Goal: Find contact information

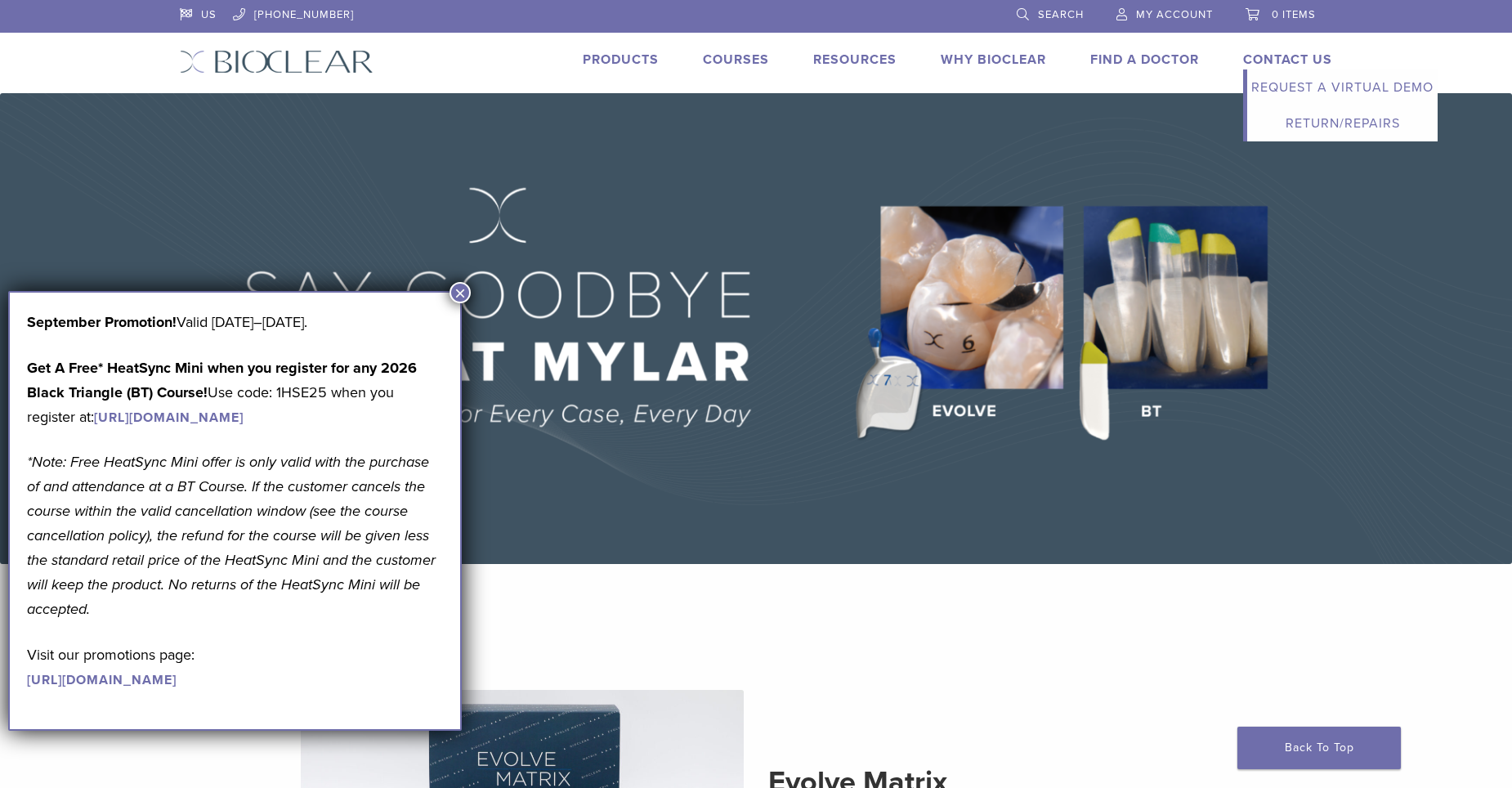
click at [1309, 61] on link "Contact Us" at bounding box center [1287, 59] width 89 height 16
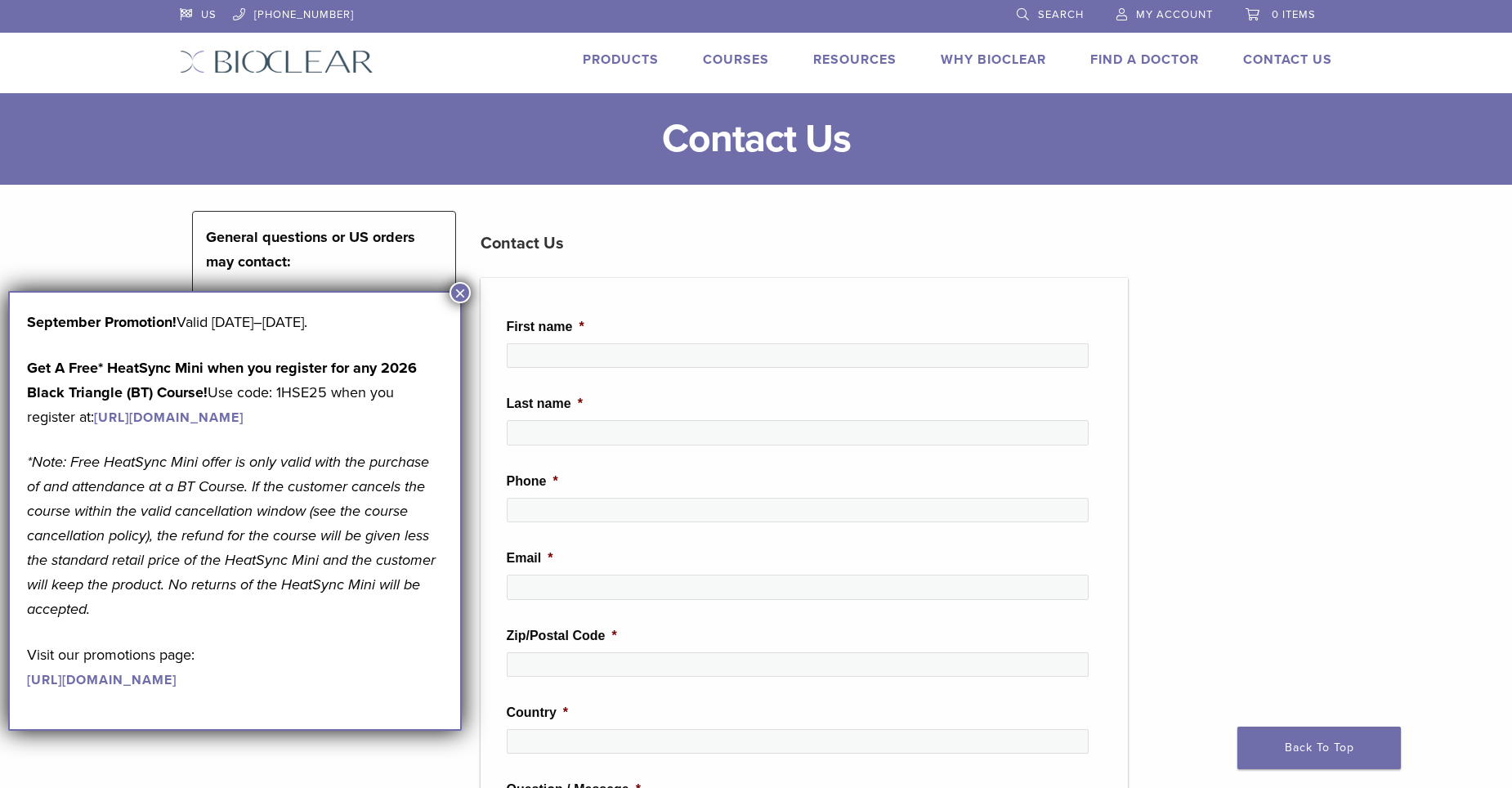
click at [458, 279] on div "**********" at bounding box center [324, 732] width 288 height 1043
click at [465, 286] on button "×" at bounding box center [461, 293] width 21 height 21
